Goal: Navigation & Orientation: Find specific page/section

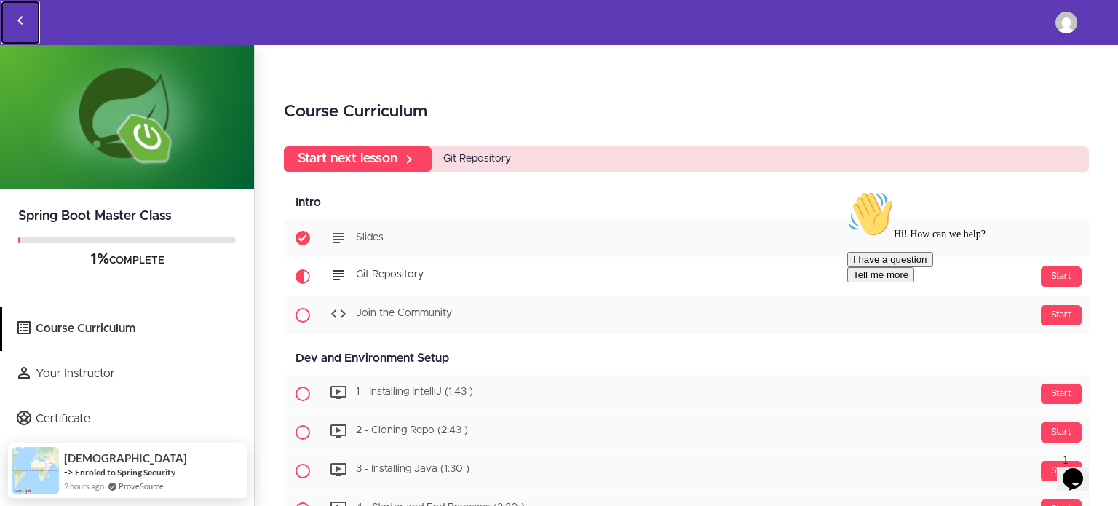
click at [23, 17] on icon "Back to courses" at bounding box center [20, 20] width 17 height 17
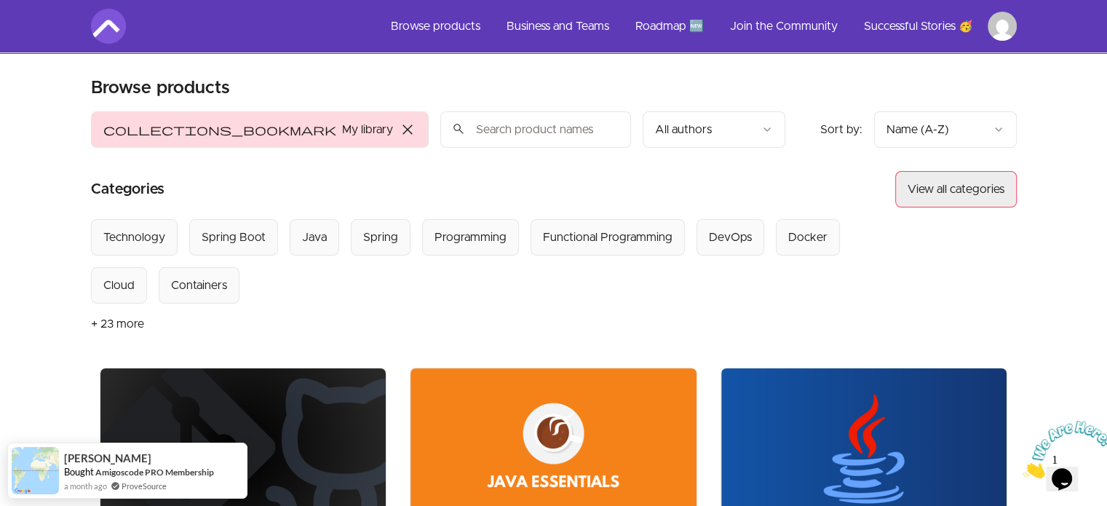
click at [988, 183] on button "View all categories" at bounding box center [956, 189] width 122 height 36
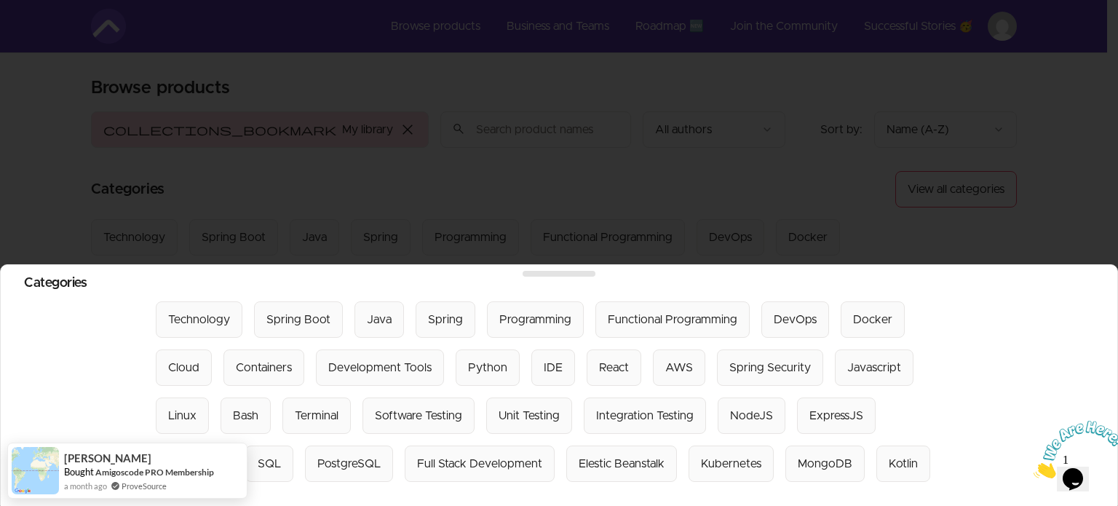
click at [1034, 468] on icon "Close" at bounding box center [1034, 474] width 0 height 12
click at [1037, 147] on div at bounding box center [559, 253] width 1118 height 506
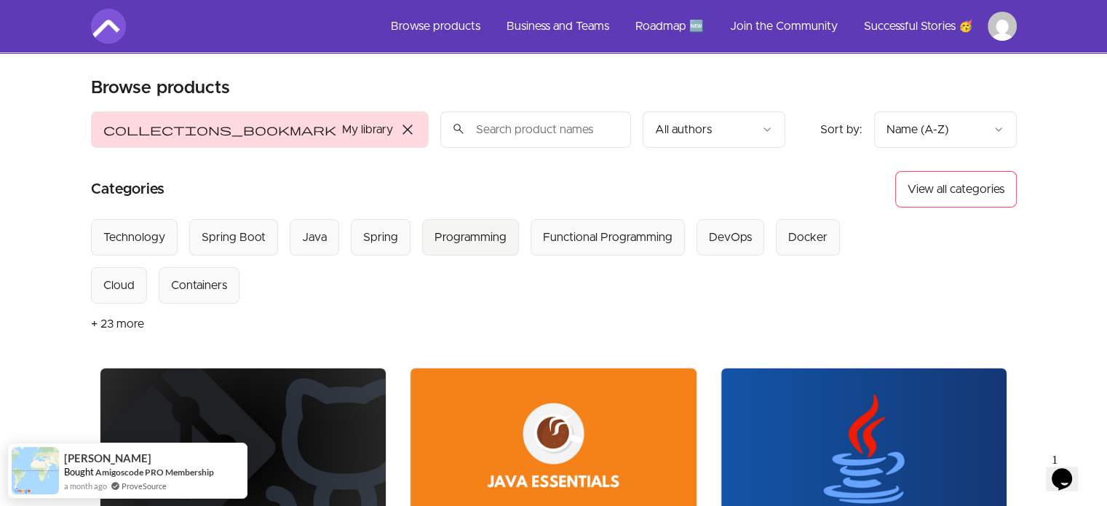
click at [478, 240] on div "Programming" at bounding box center [471, 237] width 72 height 17
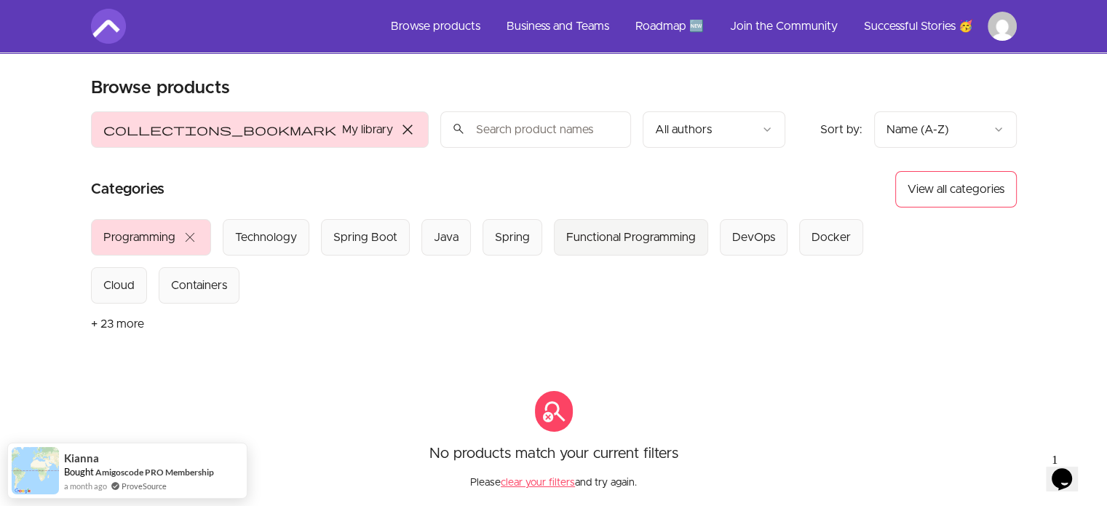
click at [619, 233] on div "Functional Programming" at bounding box center [631, 237] width 130 height 17
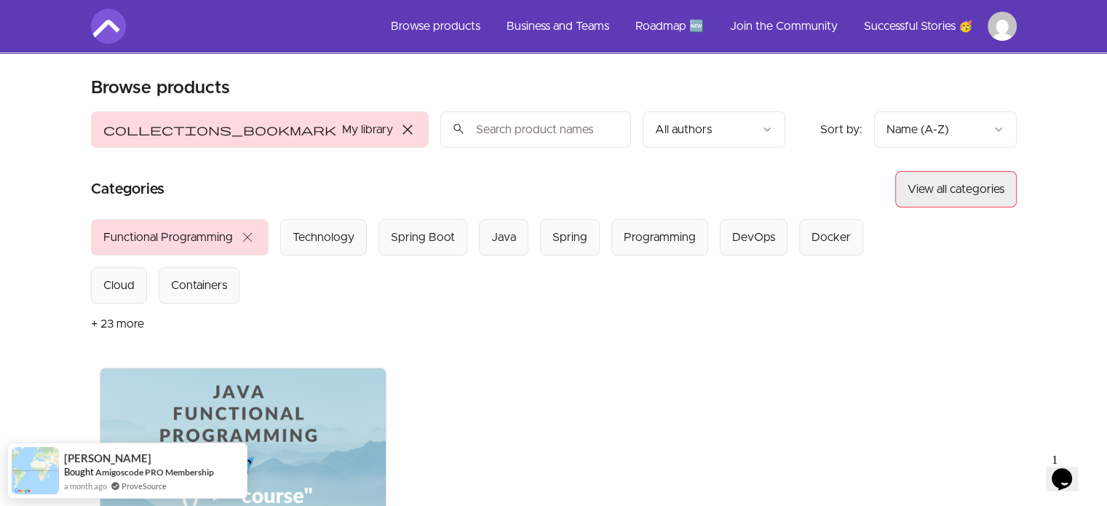
click at [955, 193] on button "View all categories" at bounding box center [956, 189] width 122 height 36
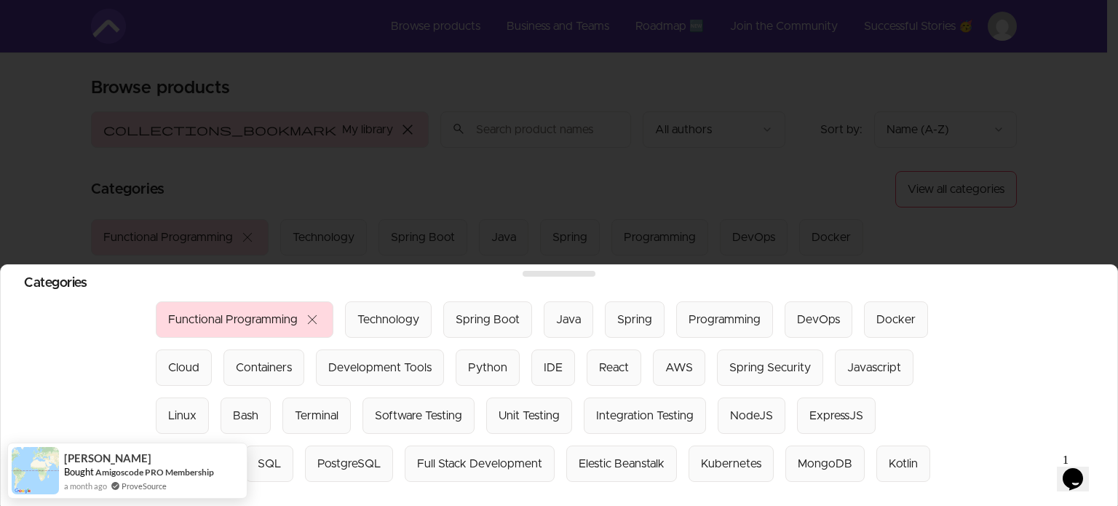
click at [1066, 168] on div at bounding box center [559, 253] width 1118 height 506
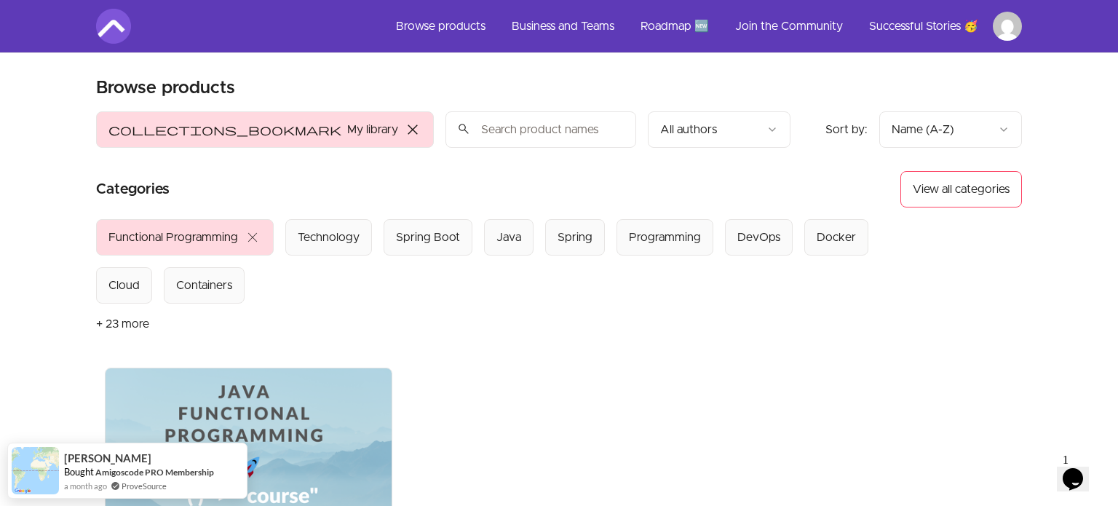
click at [998, 122] on html "Skip to main content Main menu Includes navigation links and user settings Brow…" at bounding box center [559, 475] width 1118 height 950
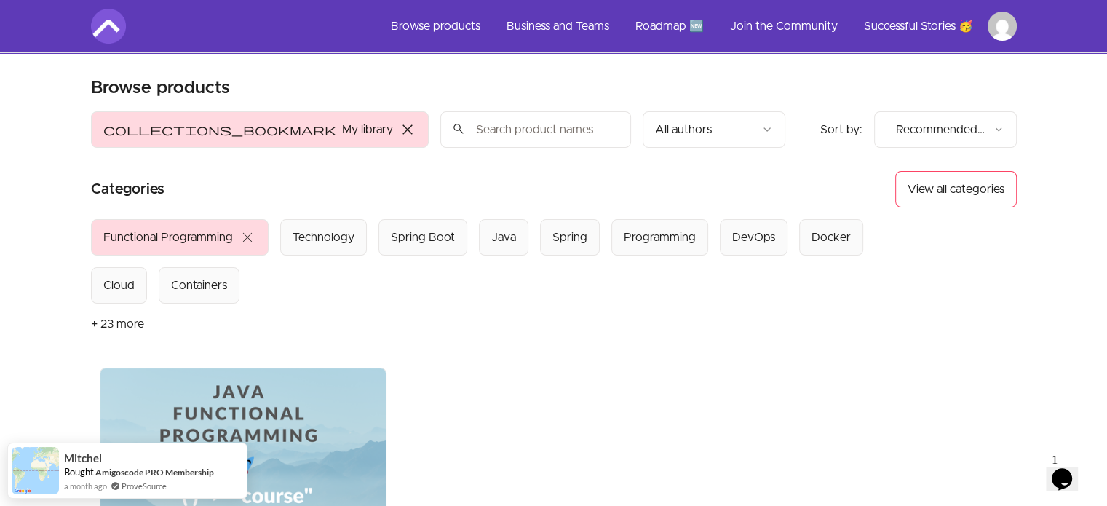
click at [207, 164] on header "Product filters: collections_bookmark My library close Sort by: import_export R…" at bounding box center [554, 239] width 926 height 256
click at [119, 322] on button "+ 23 more" at bounding box center [117, 324] width 53 height 41
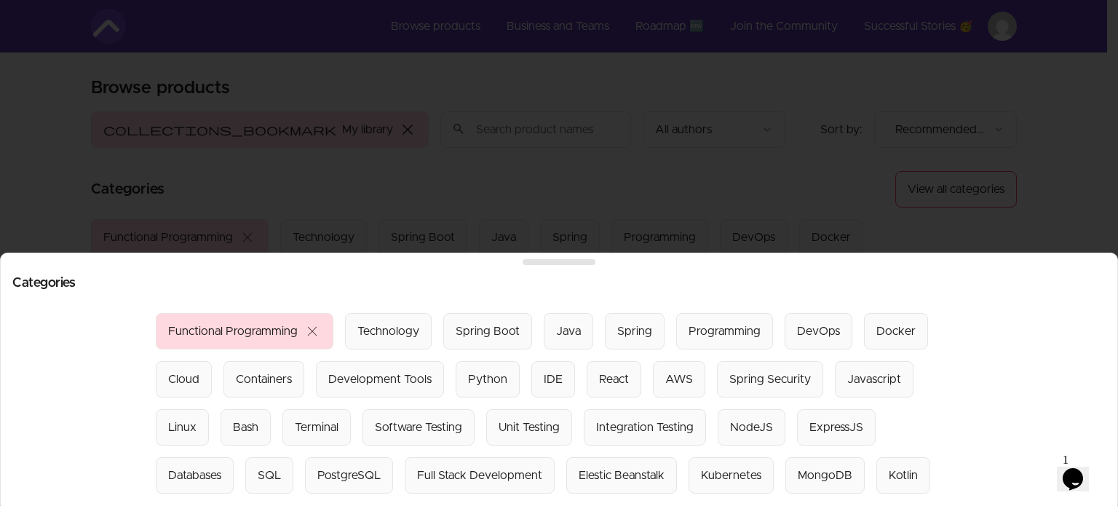
click at [1107, 309] on div "Categories Select from all categories: Functional Programming close Technology …" at bounding box center [559, 379] width 1118 height 253
click at [1055, 173] on div at bounding box center [559, 253] width 1118 height 506
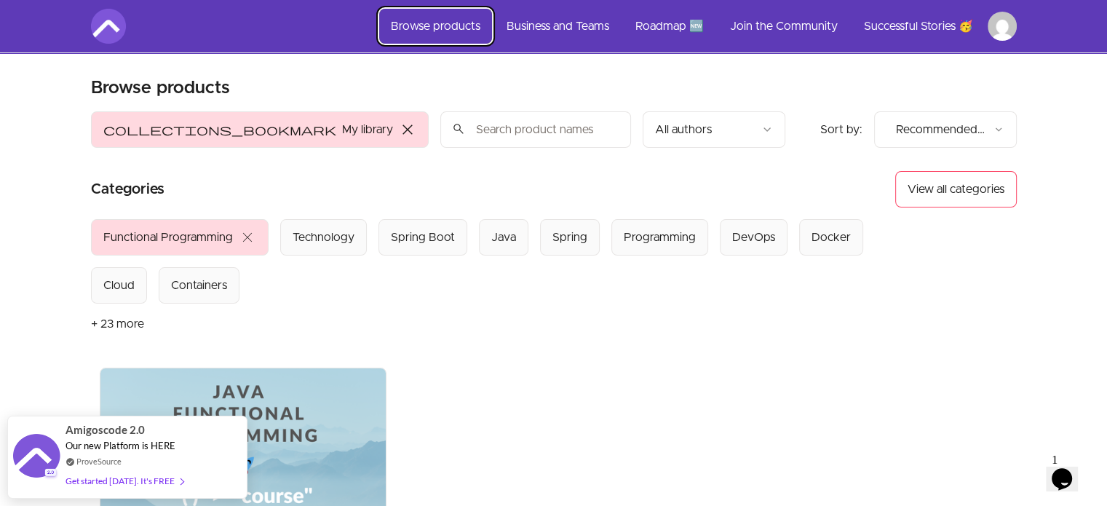
click at [440, 28] on link "Browse products" at bounding box center [435, 26] width 113 height 35
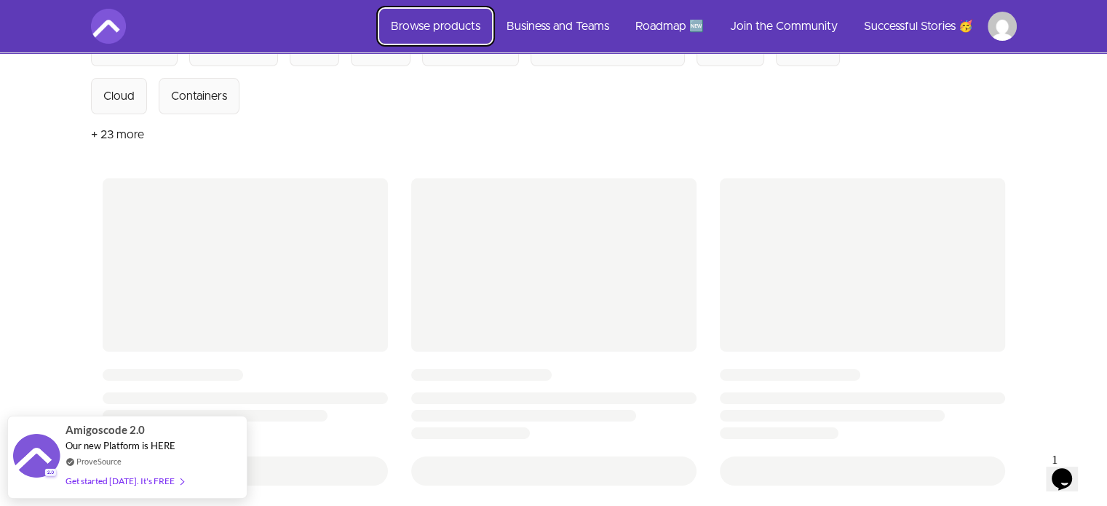
scroll to position [364, 0]
